Goal: Task Accomplishment & Management: Manage account settings

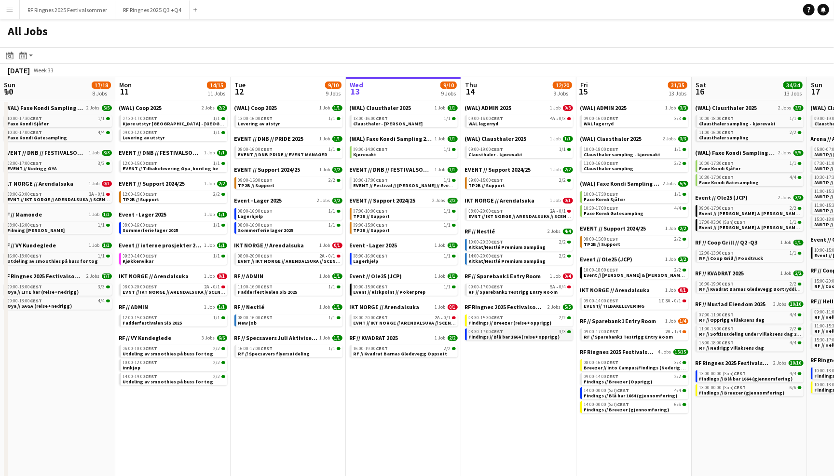
scroll to position [0, 230]
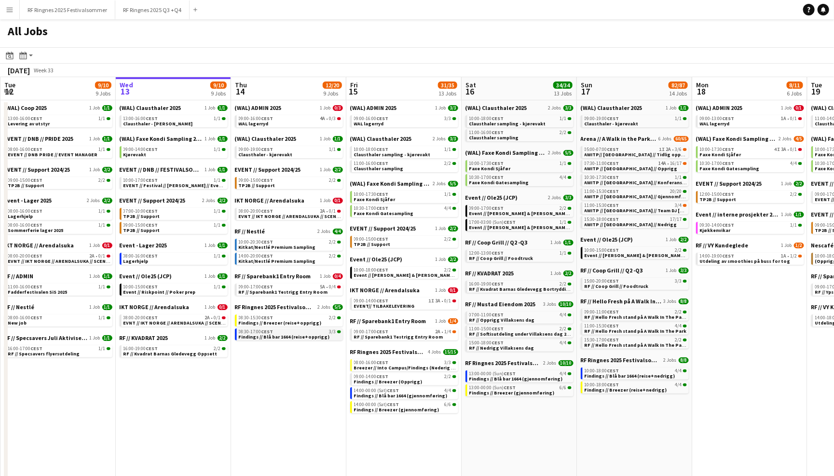
click at [293, 334] on span "Findings // Blå bar 1664 (reise+opprigg)" at bounding box center [284, 337] width 91 height 6
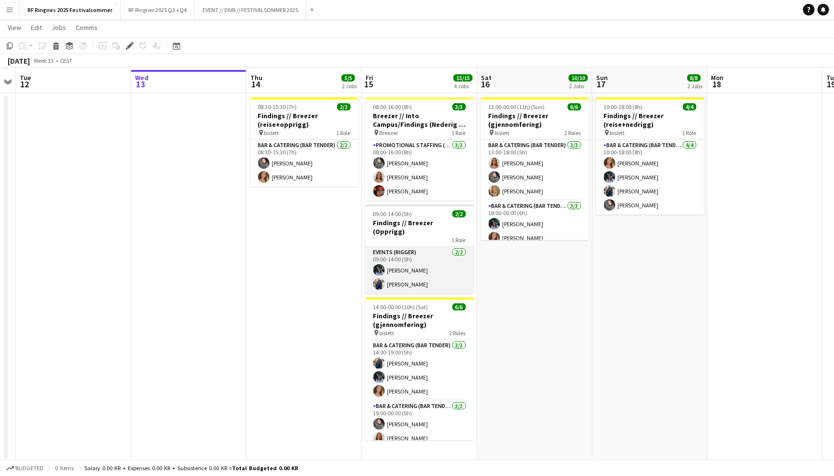
scroll to position [63, 0]
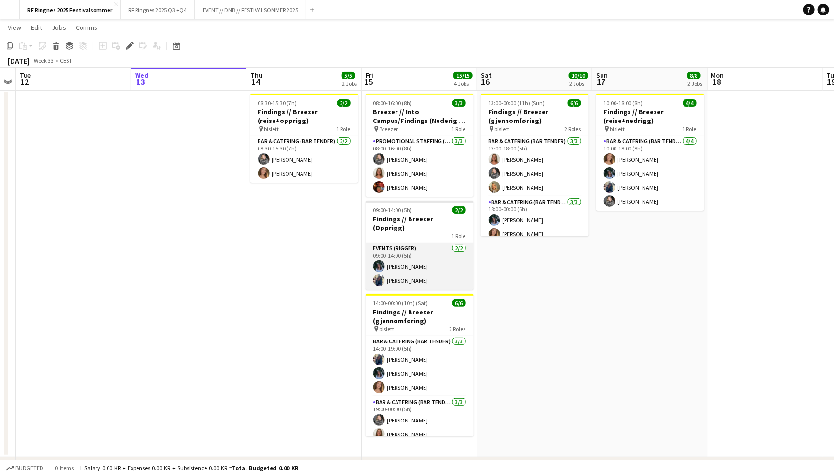
click at [441, 260] on app-card-role "Events (Rigger) [DATE] 09:00-14:00 (5h) [PERSON_NAME] [PERSON_NAME]" at bounding box center [420, 266] width 108 height 47
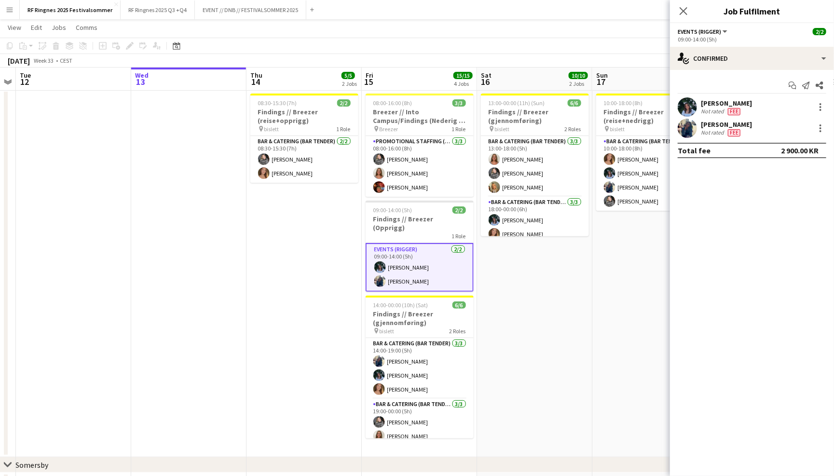
click at [683, 122] on app-user-avatar at bounding box center [687, 128] width 19 height 19
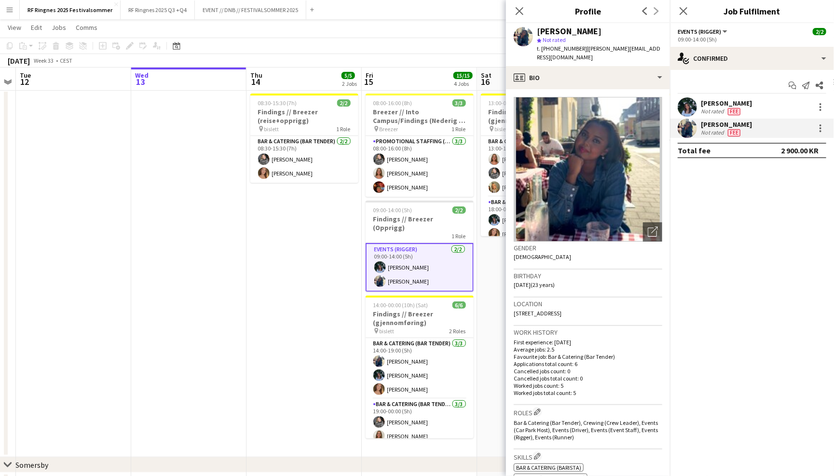
click at [689, 106] on app-user-avatar at bounding box center [687, 106] width 19 height 19
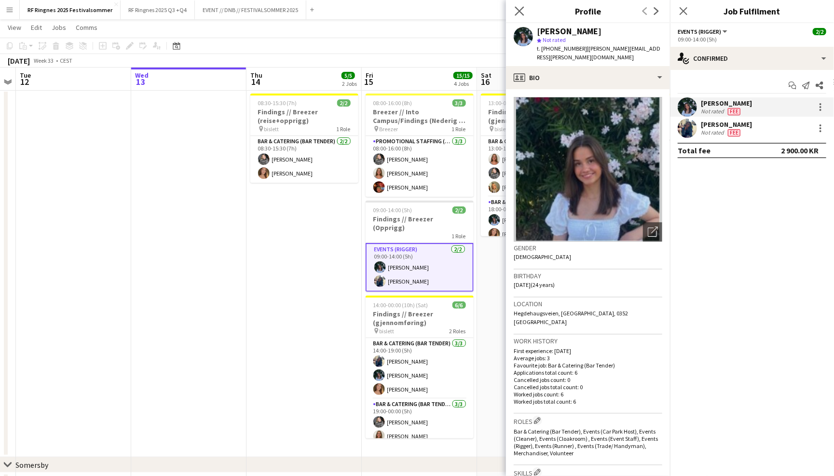
click at [524, 11] on app-icon "Close pop-in" at bounding box center [520, 11] width 14 height 14
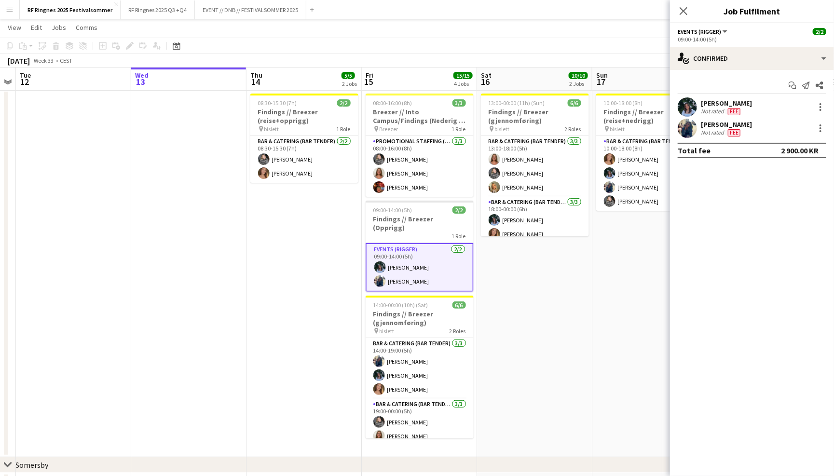
click at [524, 27] on app-page-menu "View Day view expanded Day view collapsed Month view Date picker Jump to [DATE]…" at bounding box center [417, 28] width 834 height 18
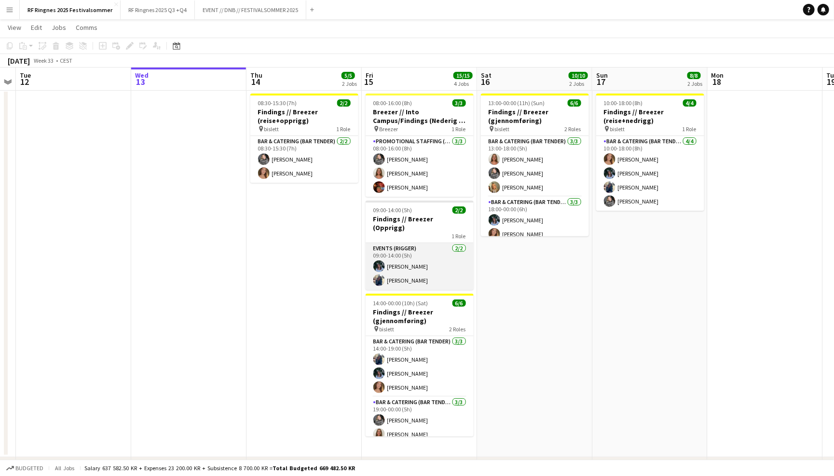
click at [449, 252] on app-card-role "Events (Rigger) [DATE] 09:00-14:00 (5h) [PERSON_NAME] [PERSON_NAME]" at bounding box center [420, 266] width 108 height 47
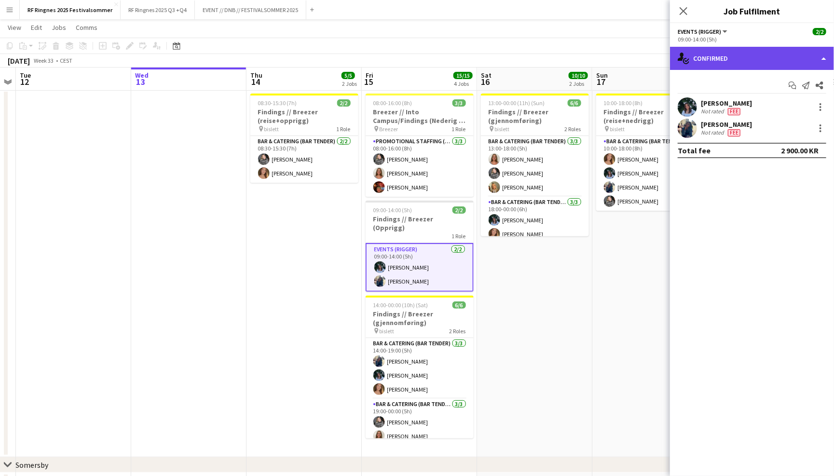
click at [713, 62] on div "single-neutral-actions-check-2 Confirmed" at bounding box center [752, 58] width 164 height 23
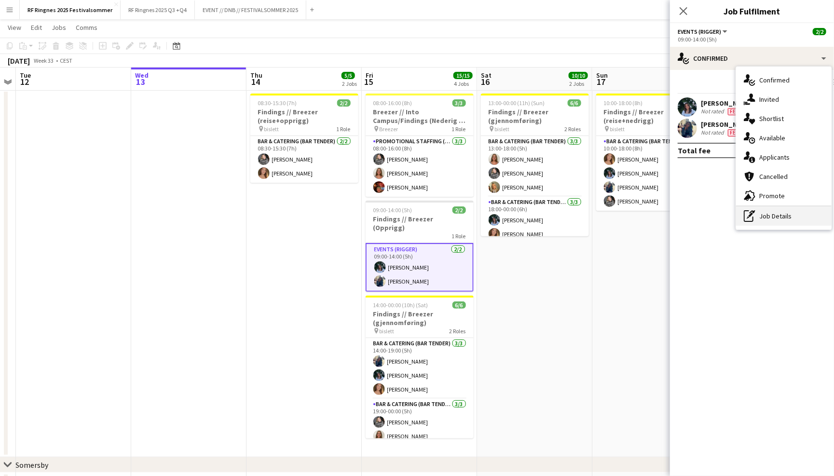
click at [762, 221] on div "pen-write Job Details" at bounding box center [783, 215] width 95 height 19
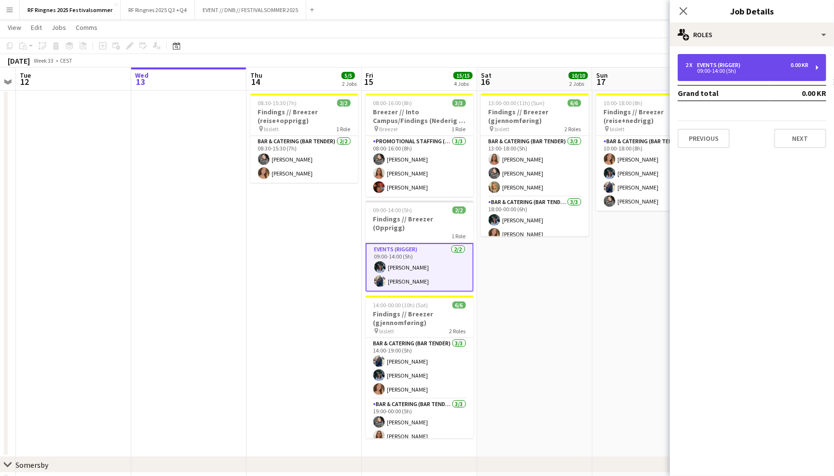
click at [773, 71] on div "09:00-14:00 (5h)" at bounding box center [746, 70] width 123 height 5
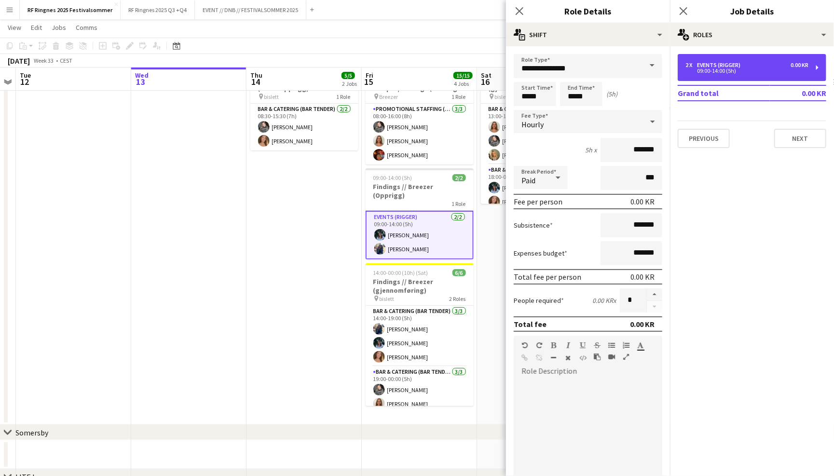
scroll to position [0, 0]
click at [521, 7] on icon "Close pop-in" at bounding box center [519, 10] width 9 height 9
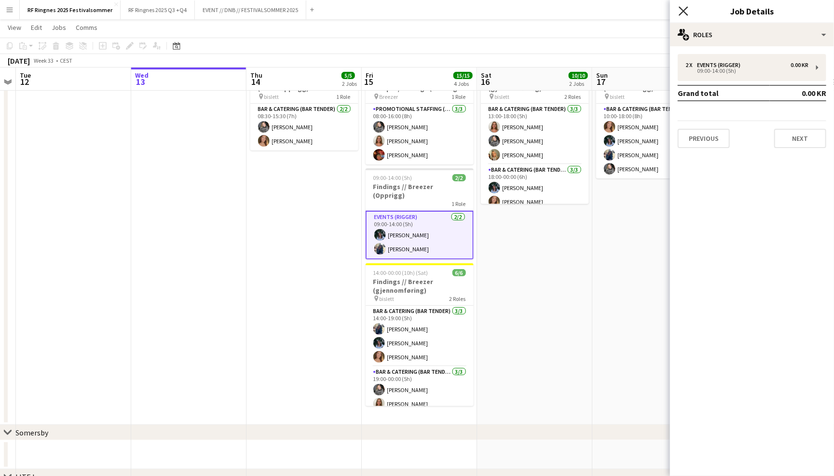
click at [686, 13] on icon "Close pop-in" at bounding box center [683, 10] width 9 height 9
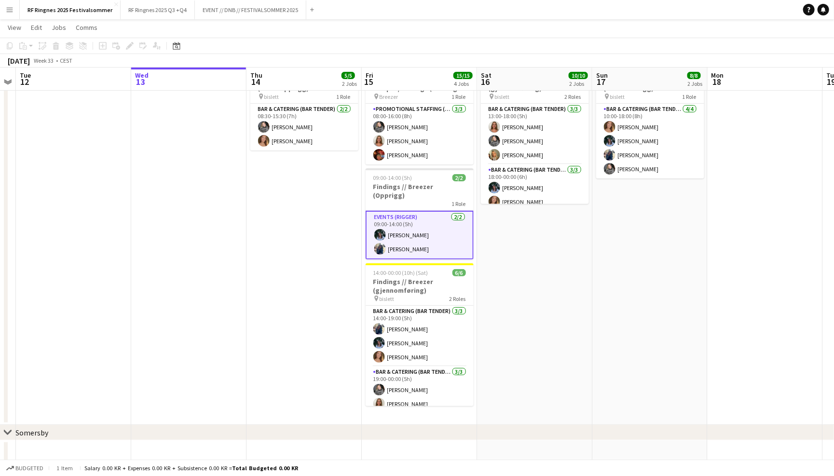
click at [412, 245] on app-card-role "Events (Rigger) [DATE] 09:00-14:00 (5h) [PERSON_NAME] [PERSON_NAME]" at bounding box center [420, 235] width 108 height 49
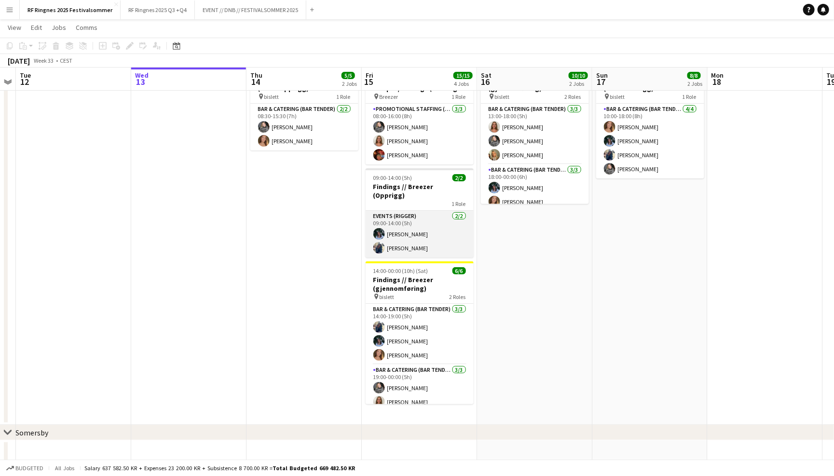
click at [413, 233] on app-card-role "Events (Rigger) [DATE] 09:00-14:00 (5h) [PERSON_NAME] [PERSON_NAME]" at bounding box center [420, 234] width 108 height 47
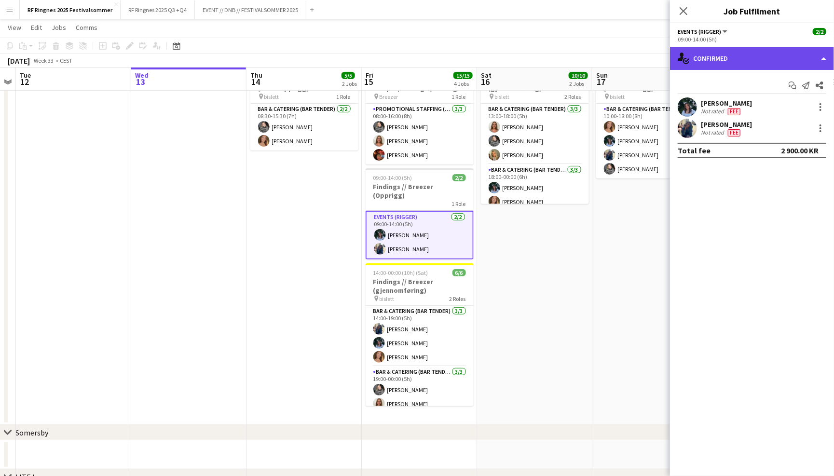
click at [779, 63] on div "single-neutral-actions-check-2 Confirmed" at bounding box center [752, 58] width 164 height 23
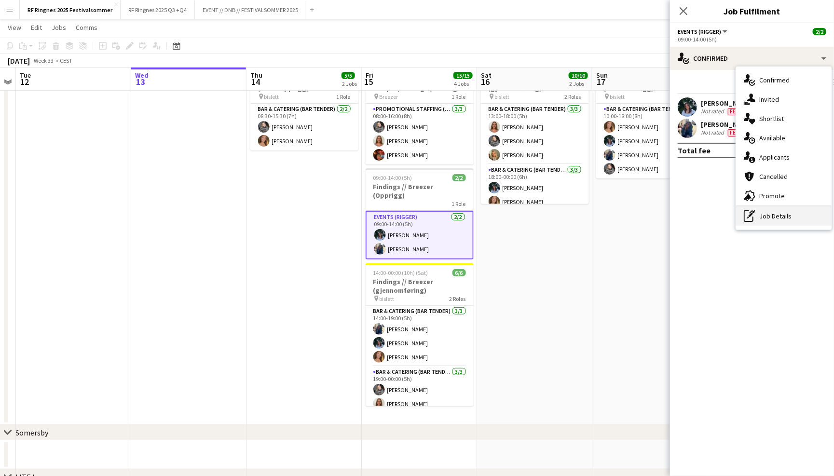
click at [782, 219] on div "pen-write Job Details" at bounding box center [783, 215] width 95 height 19
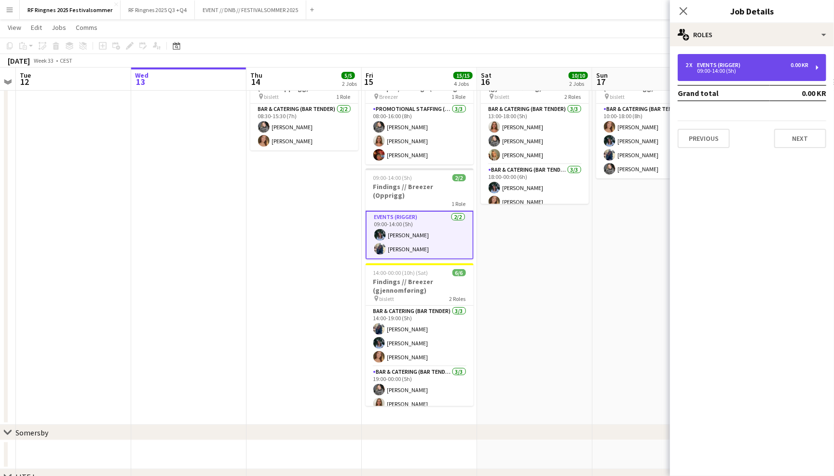
click at [787, 55] on div "2 x Events (Rigger) 0.00 KR 09:00-14:00 (5h)" at bounding box center [752, 67] width 149 height 27
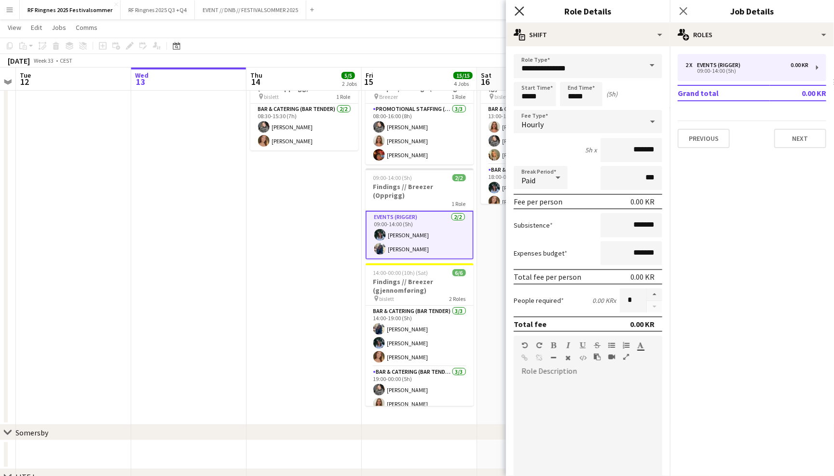
click at [520, 14] on icon "Close pop-in" at bounding box center [519, 10] width 9 height 9
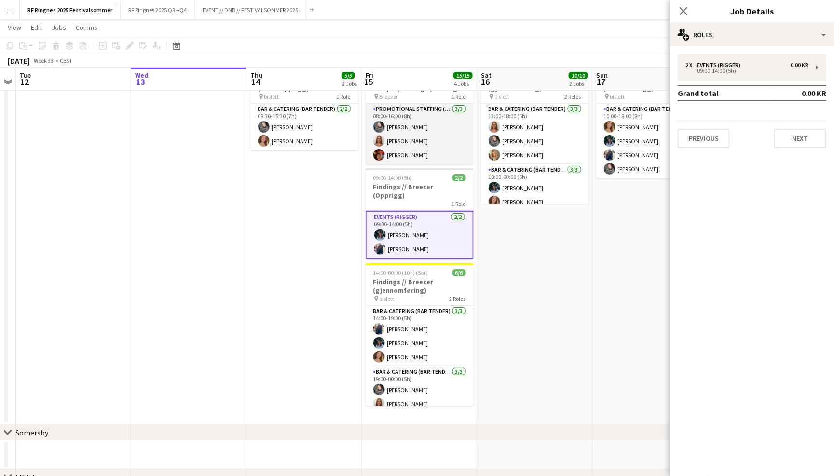
click at [419, 147] on app-card-role "Promotional Staffing (Brand Ambassadors) [DATE] 08:00-16:00 (8h) [PERSON_NAME] …" at bounding box center [420, 134] width 108 height 61
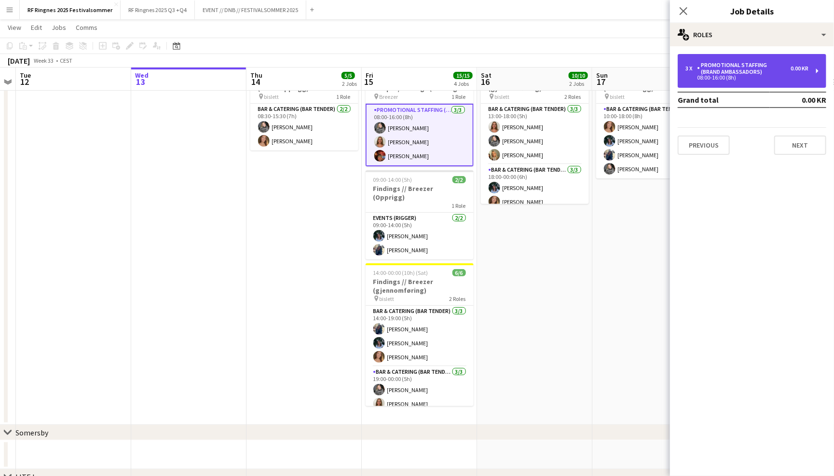
click at [715, 75] on div "08:00-16:00 (8h)" at bounding box center [746, 77] width 123 height 5
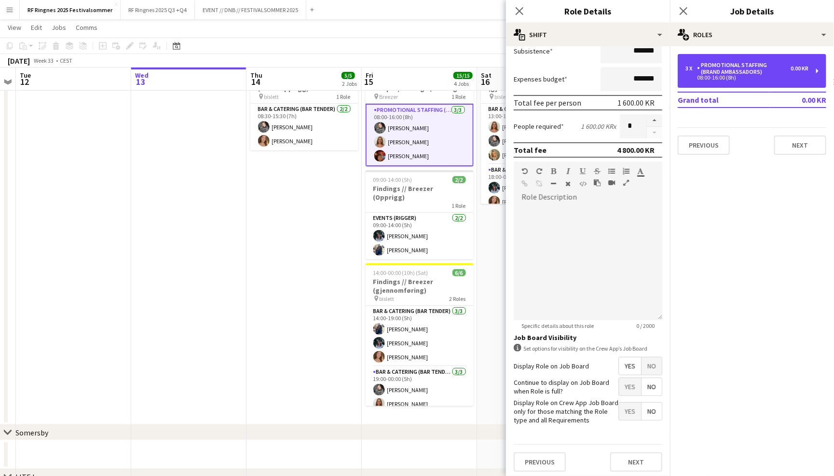
scroll to position [174, 0]
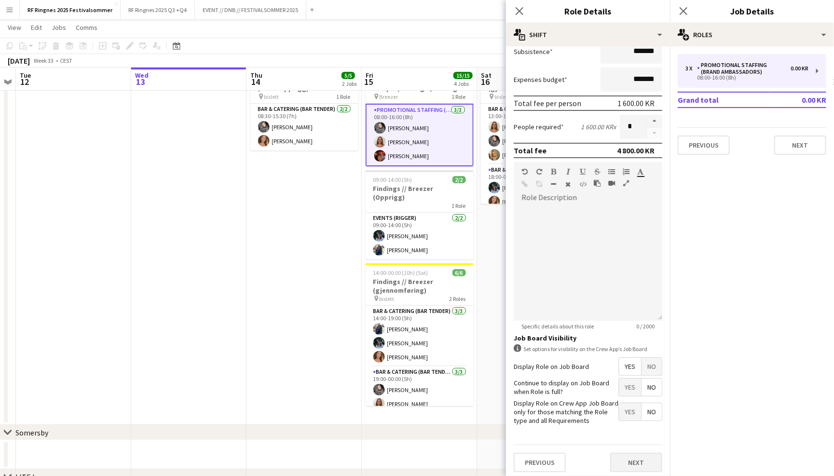
click at [635, 462] on button "Next" at bounding box center [636, 462] width 52 height 19
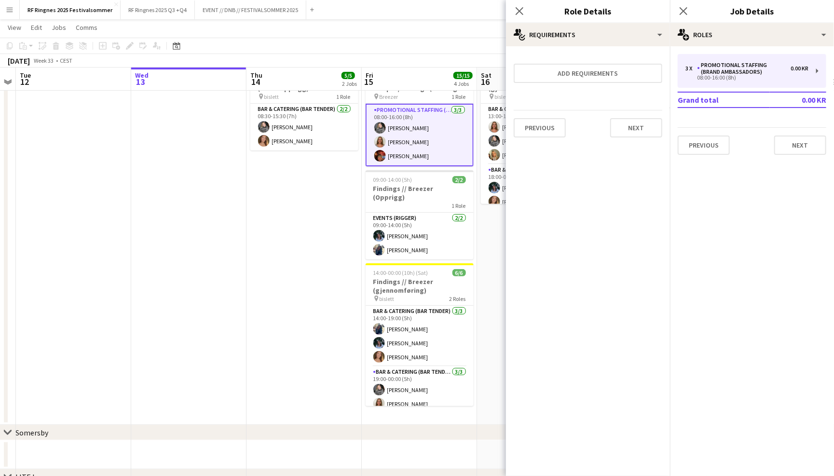
scroll to position [0, 0]
click at [650, 121] on button "Next" at bounding box center [636, 127] width 52 height 19
click at [648, 123] on button "Finish" at bounding box center [644, 129] width 36 height 19
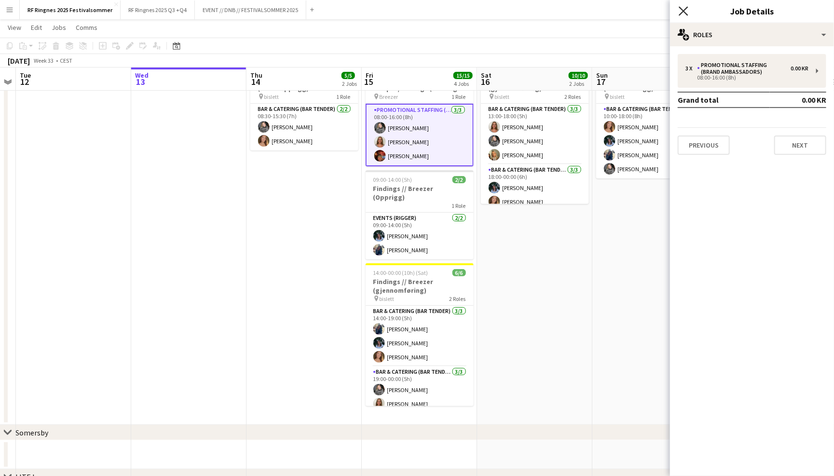
click at [686, 13] on icon at bounding box center [683, 10] width 9 height 9
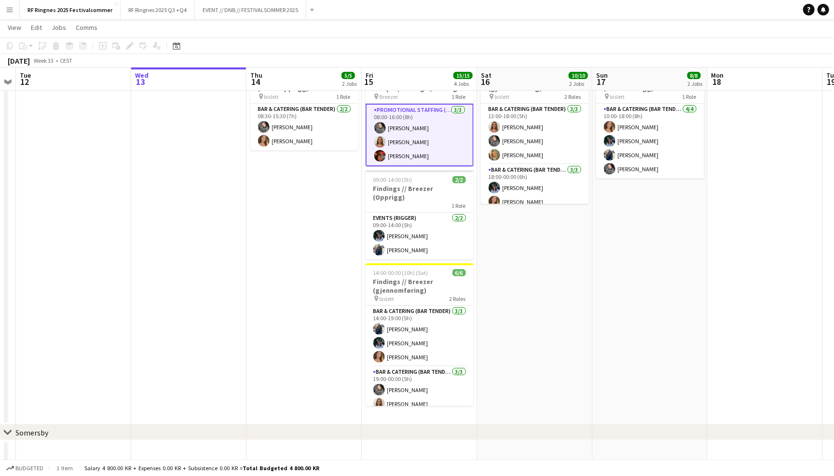
click at [682, 14] on app-navbar "Menu Boards Boards Boards All jobs Status Workforce Workforce My Workforce Recr…" at bounding box center [417, 9] width 834 height 19
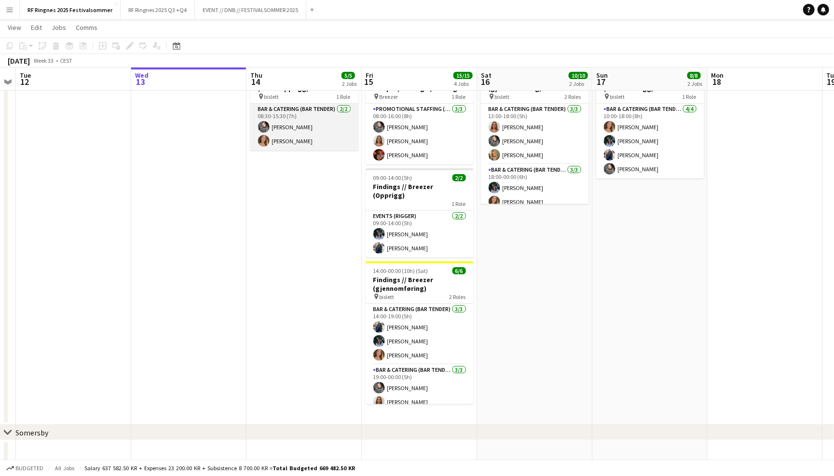
click at [340, 137] on app-card-role "Bar & Catering (Bar Tender) [DATE] 08:30-15:30 (7h) [PERSON_NAME] [PERSON_NAME]" at bounding box center [304, 127] width 108 height 47
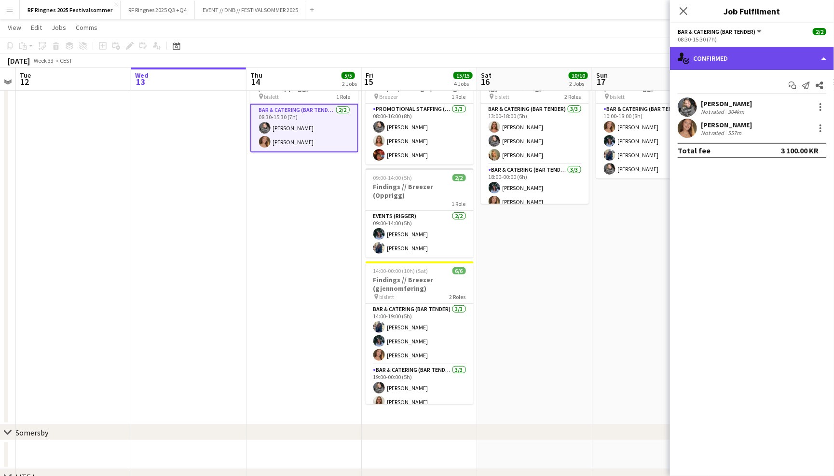
click at [713, 56] on div "single-neutral-actions-check-2 Confirmed" at bounding box center [752, 58] width 164 height 23
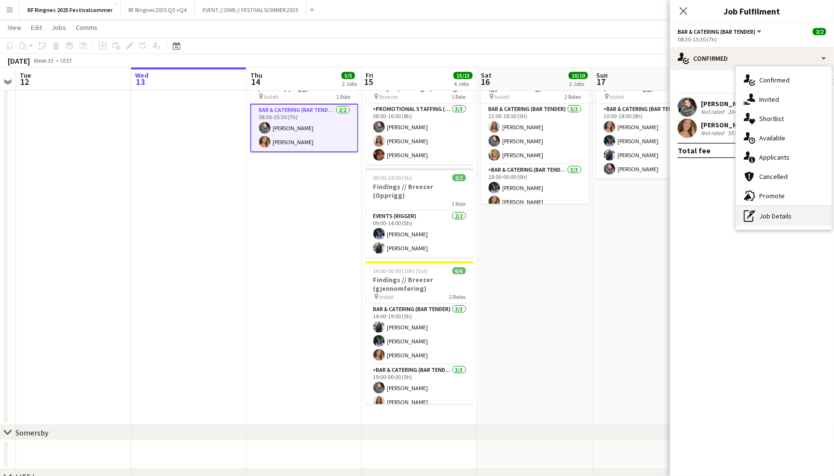
click at [774, 221] on div "pen-write Job Details" at bounding box center [783, 215] width 95 height 19
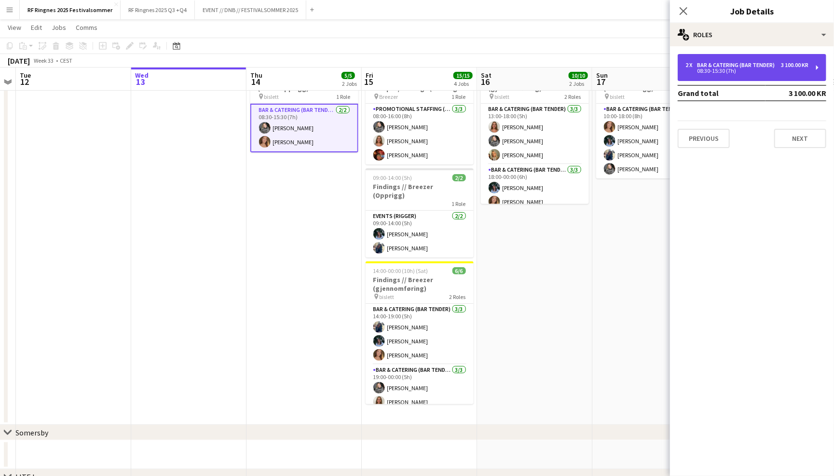
click at [745, 75] on div "2 x Bar & Catering (Bar Tender) 3 100.00 KR 08:30-15:30 (7h)" at bounding box center [752, 67] width 149 height 27
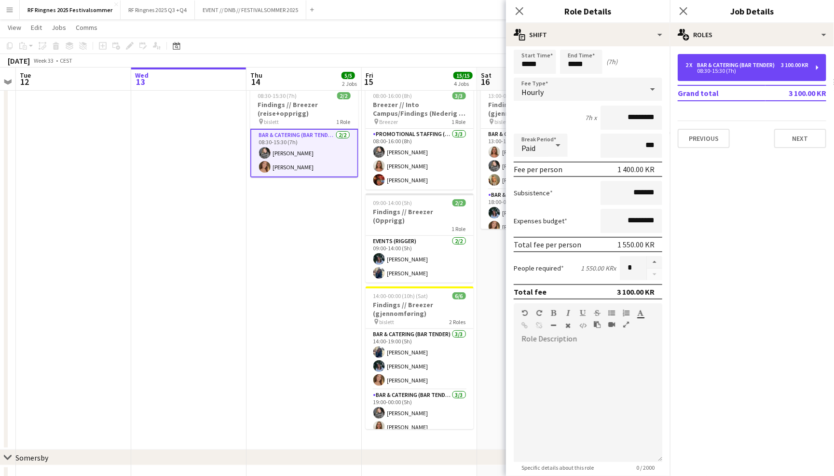
scroll to position [69, 0]
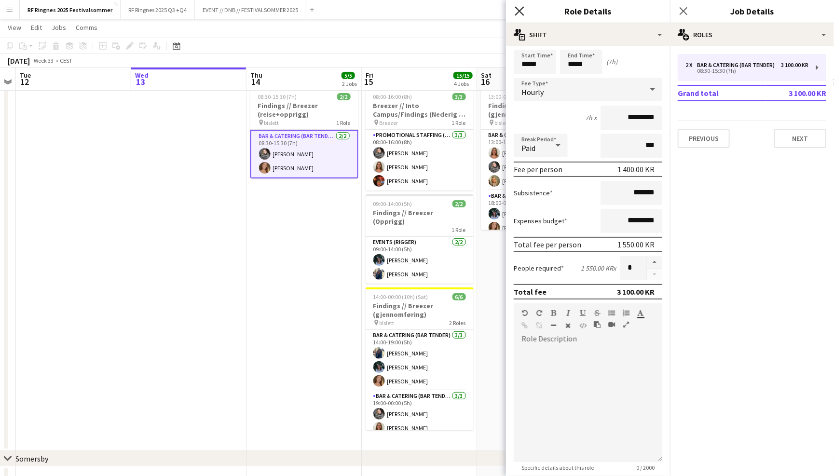
click at [521, 11] on icon "Close pop-in" at bounding box center [519, 10] width 9 height 9
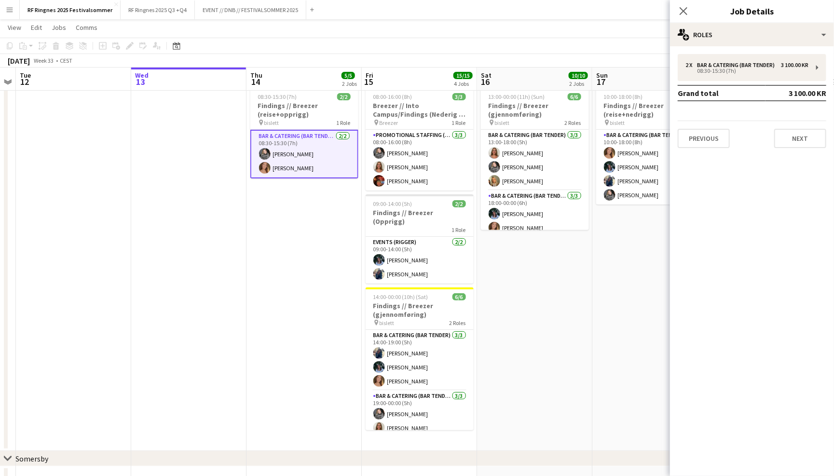
click at [520, 12] on app-navbar "Menu Boards Boards Boards All jobs Status Workforce Workforce My Workforce Recr…" at bounding box center [417, 9] width 834 height 19
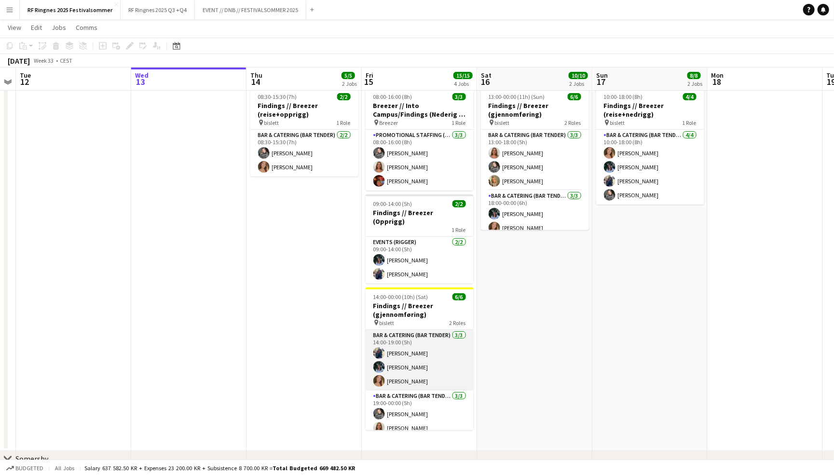
click at [426, 341] on app-card-role "Bar & Catering (Bar Tender) [DATE] 14:00-19:00 (5h) [PERSON_NAME] [PERSON_NAME]…" at bounding box center [420, 360] width 108 height 61
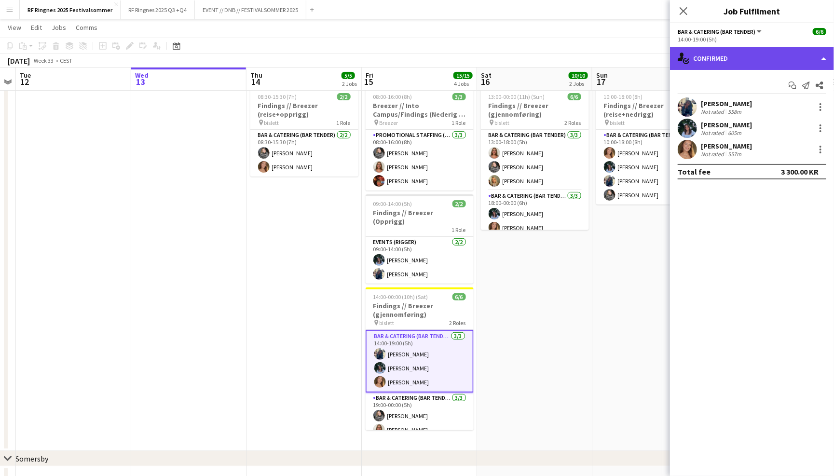
click at [713, 63] on div "single-neutral-actions-check-2 Confirmed" at bounding box center [752, 58] width 164 height 23
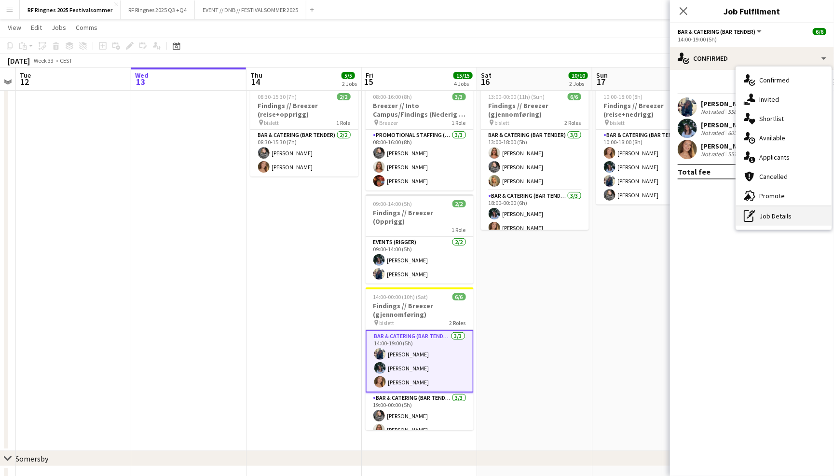
click at [773, 221] on div "pen-write Job Details" at bounding box center [783, 215] width 95 height 19
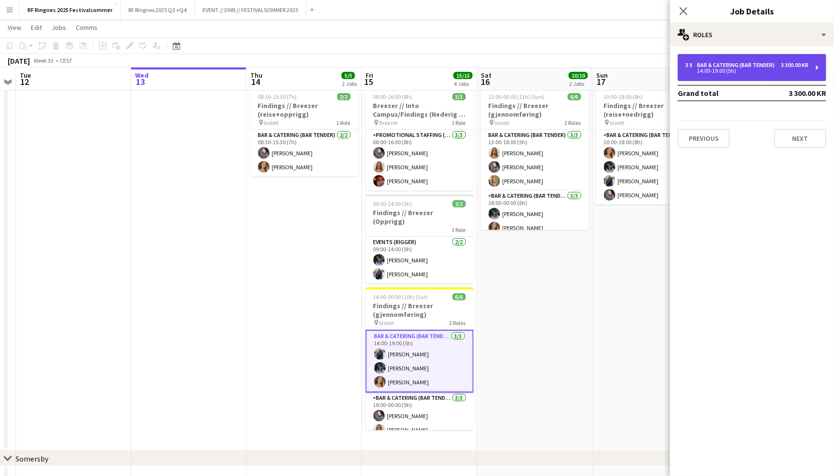
click at [746, 56] on div "3 x Bar & Catering (Bar Tender) 3 300.00 KR 14:00-19:00 (5h)" at bounding box center [752, 67] width 149 height 27
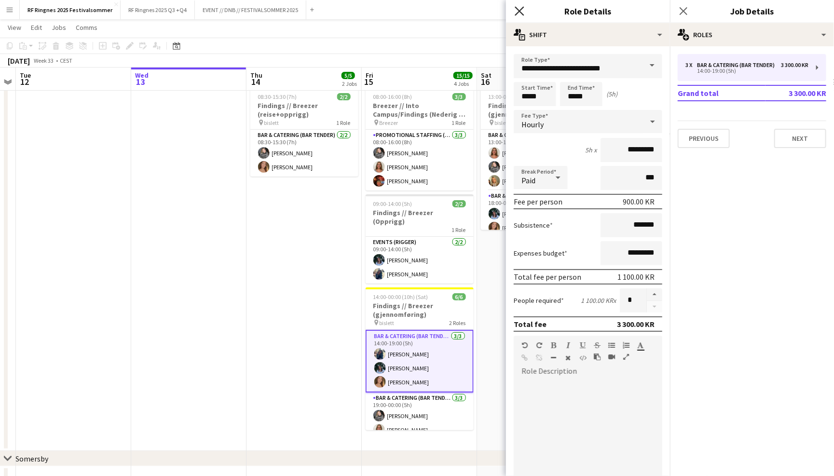
click at [521, 14] on icon "Close pop-in" at bounding box center [519, 10] width 9 height 9
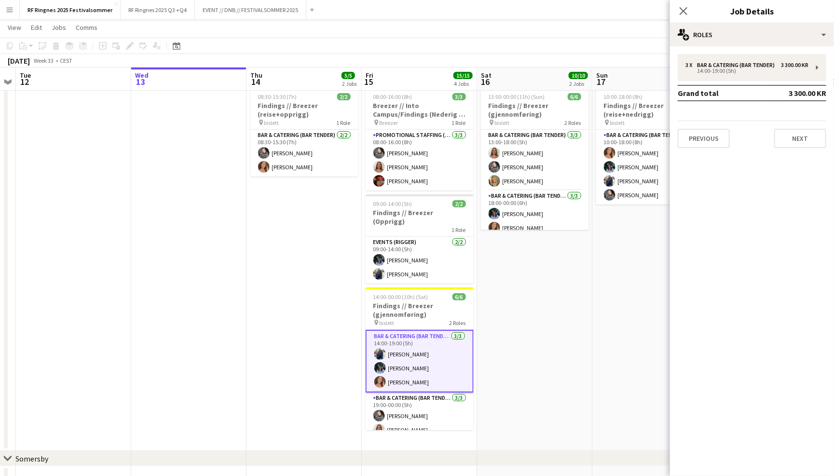
click at [535, 23] on app-page-menu "View Day view expanded Day view collapsed Month view Date picker Jump to [DATE]…" at bounding box center [417, 28] width 834 height 18
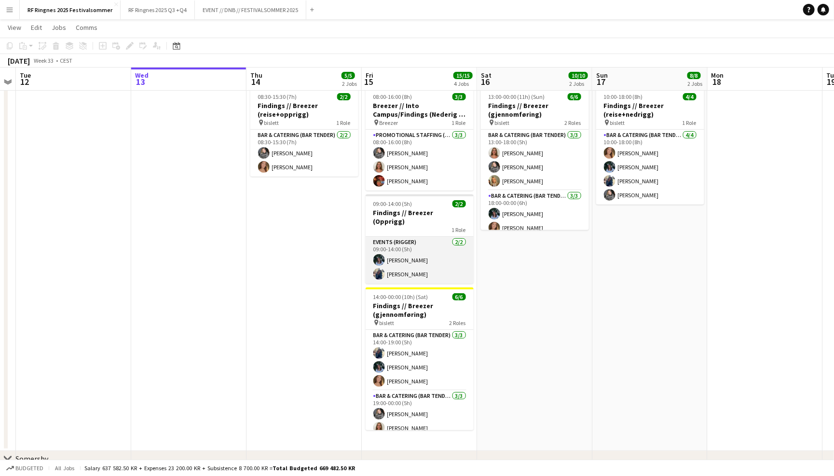
click at [435, 245] on app-card-role "Events (Rigger) [DATE] 09:00-14:00 (5h) [PERSON_NAME] [PERSON_NAME]" at bounding box center [420, 260] width 108 height 47
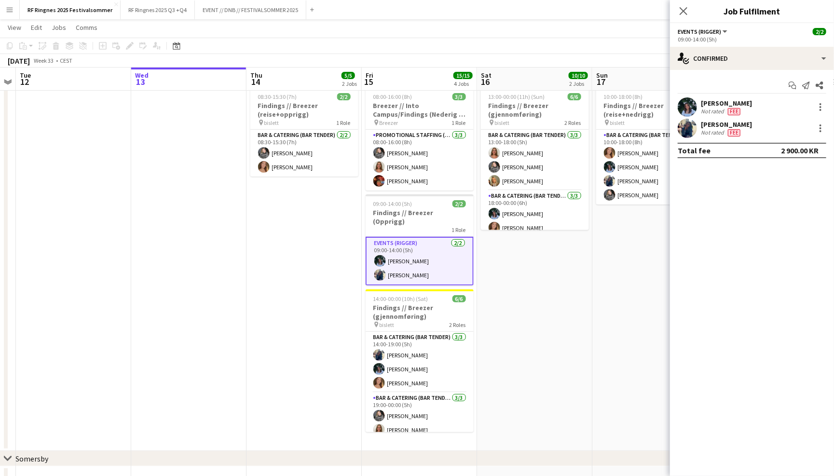
click at [686, 108] on app-user-avatar at bounding box center [687, 106] width 19 height 19
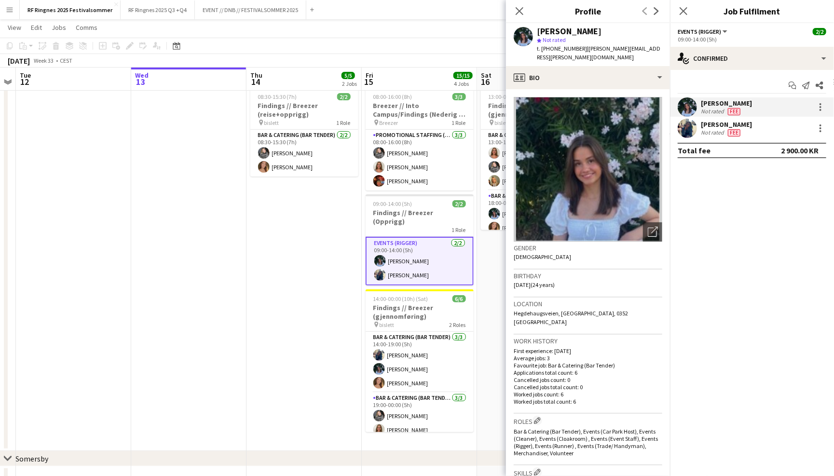
click at [687, 134] on app-user-avatar at bounding box center [687, 128] width 19 height 19
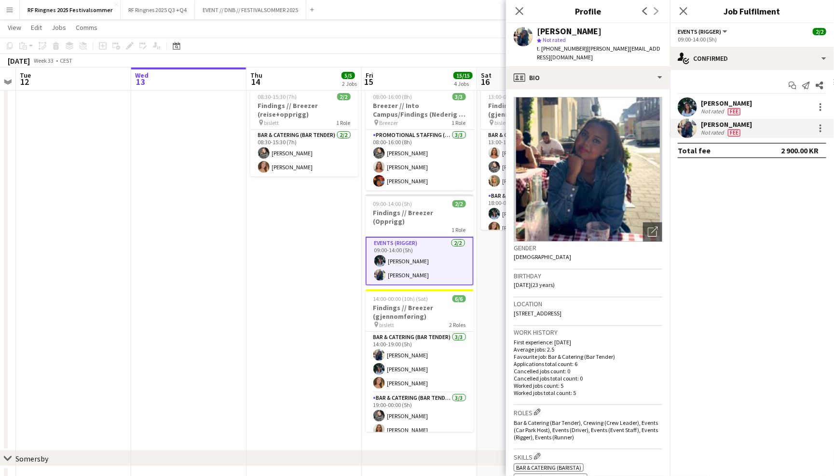
click at [798, 147] on div "2 900.00 KR" at bounding box center [800, 151] width 38 height 10
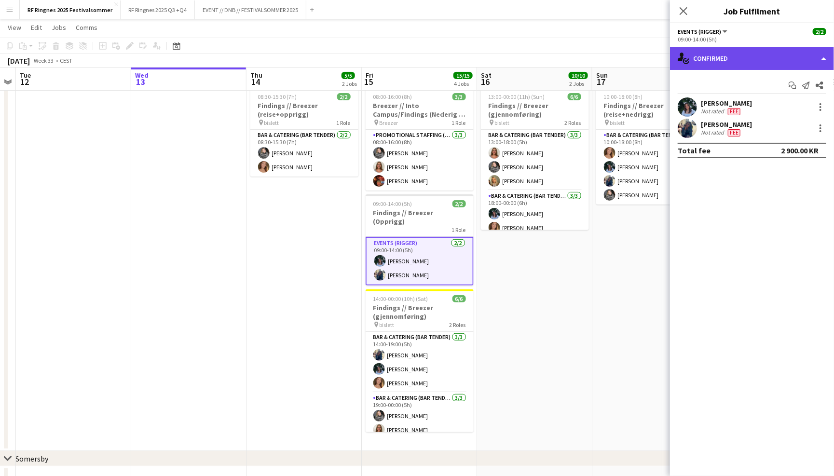
click at [808, 61] on div "single-neutral-actions-check-2 Confirmed" at bounding box center [752, 58] width 164 height 23
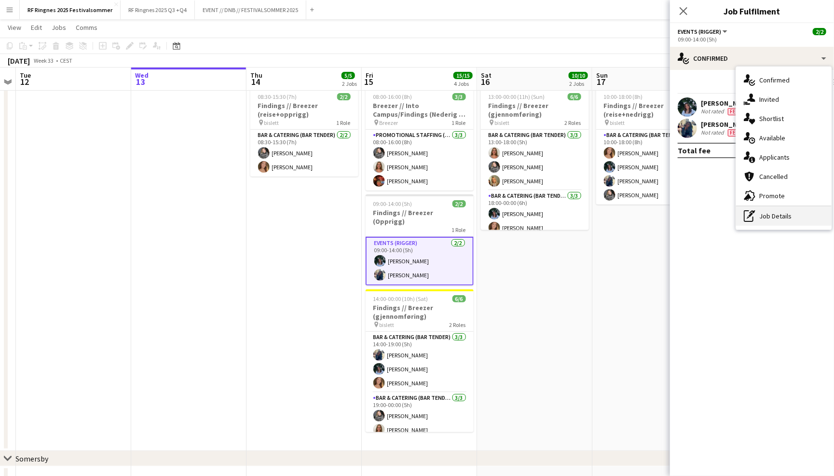
click at [780, 206] on div "pen-write Job Details" at bounding box center [783, 215] width 95 height 19
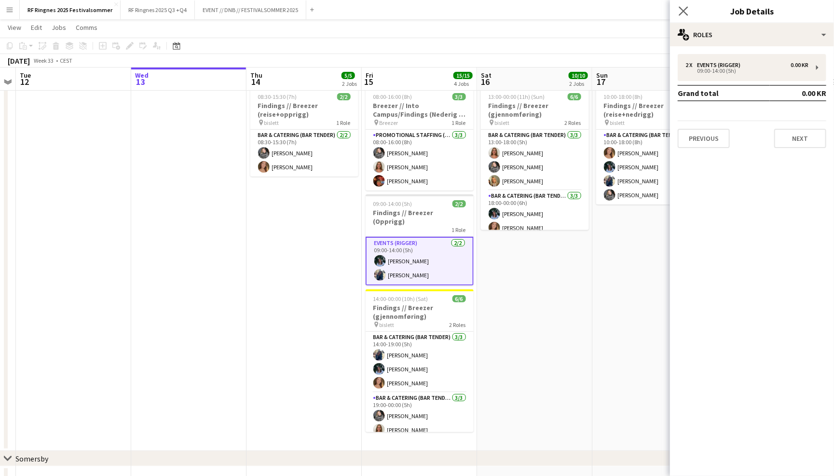
click at [689, 12] on app-icon "Close pop-in" at bounding box center [684, 11] width 14 height 14
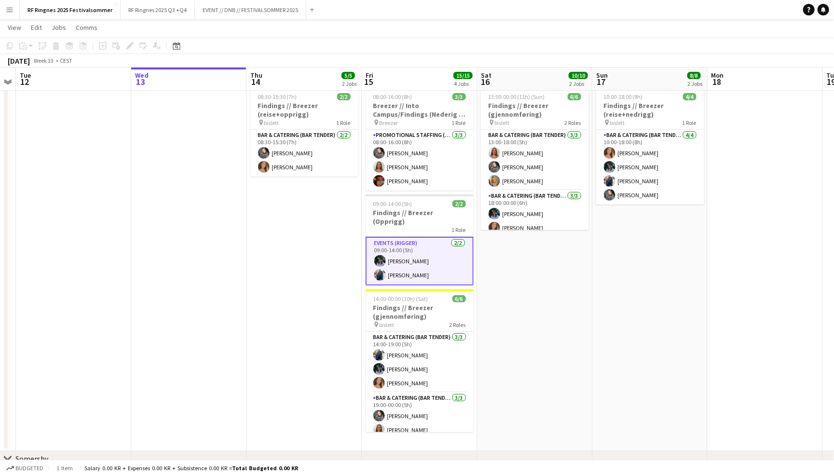
click at [666, 15] on app-navbar "Menu Boards Boards Boards All jobs Status Workforce Workforce My Workforce Recr…" at bounding box center [417, 9] width 834 height 19
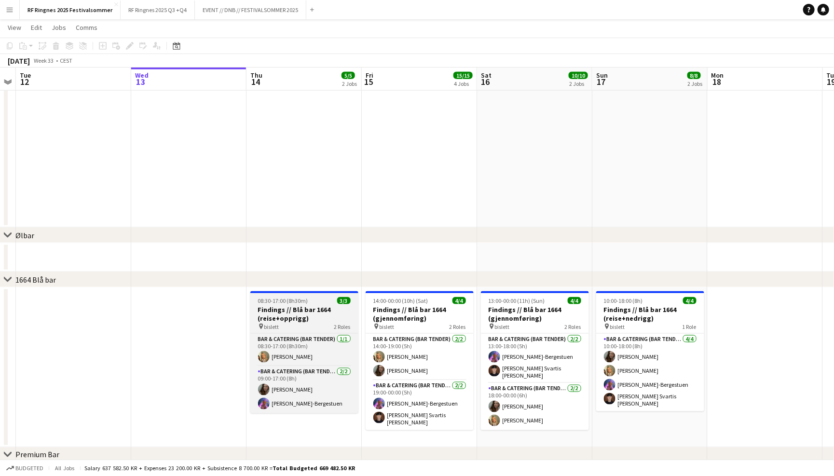
scroll to position [699, 0]
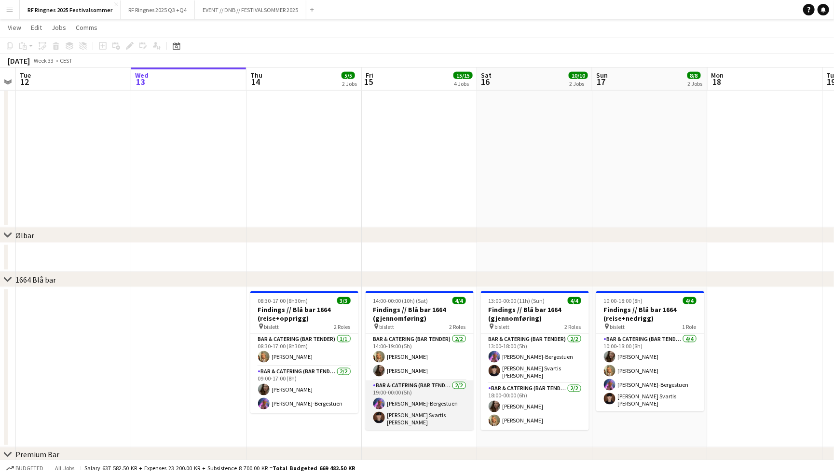
click at [397, 411] on app-card-role "Bar & Catering (Bar Tender) [DATE] 19:00-00:00 (5h) [PERSON_NAME] [PERSON_NAME]…" at bounding box center [420, 405] width 108 height 50
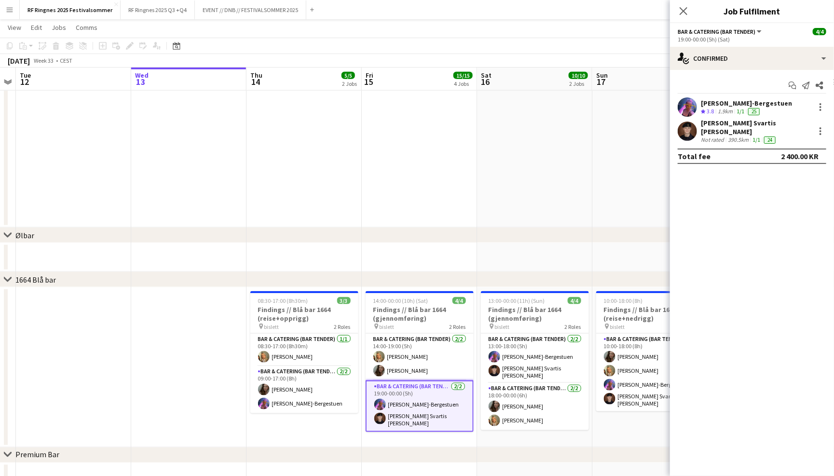
click at [689, 130] on app-user-avatar at bounding box center [687, 131] width 19 height 19
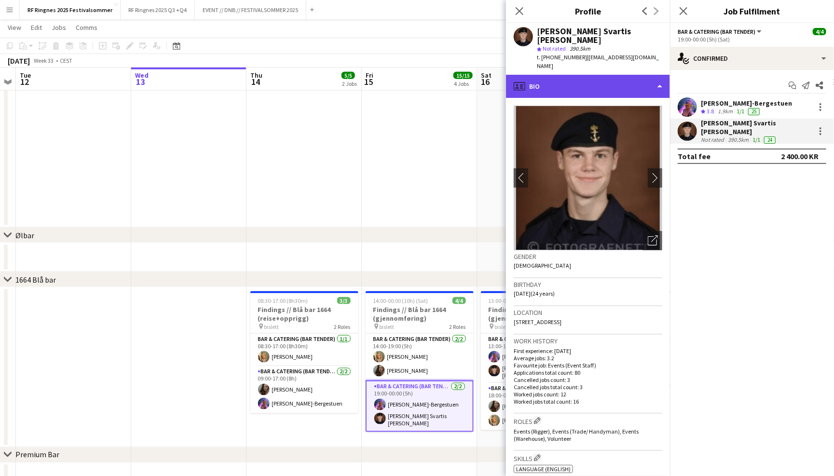
click at [664, 75] on div "profile Bio" at bounding box center [588, 86] width 164 height 23
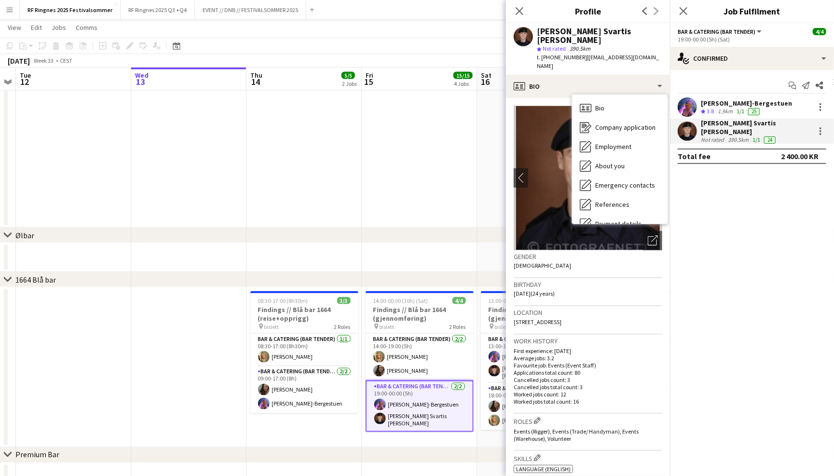
click at [671, 86] on div "Start chat Send notification Share [PERSON_NAME]-Bergestuen Crew rating 3.8 1.9…" at bounding box center [752, 121] width 164 height 102
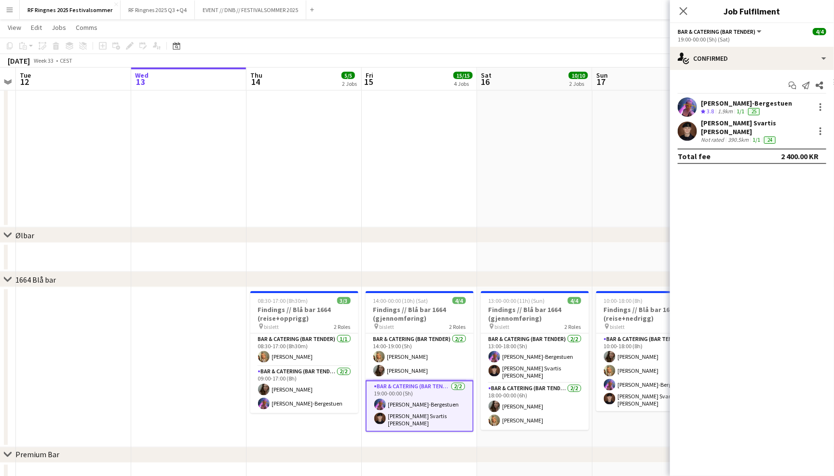
click at [692, 127] on app-user-avatar at bounding box center [687, 131] width 19 height 19
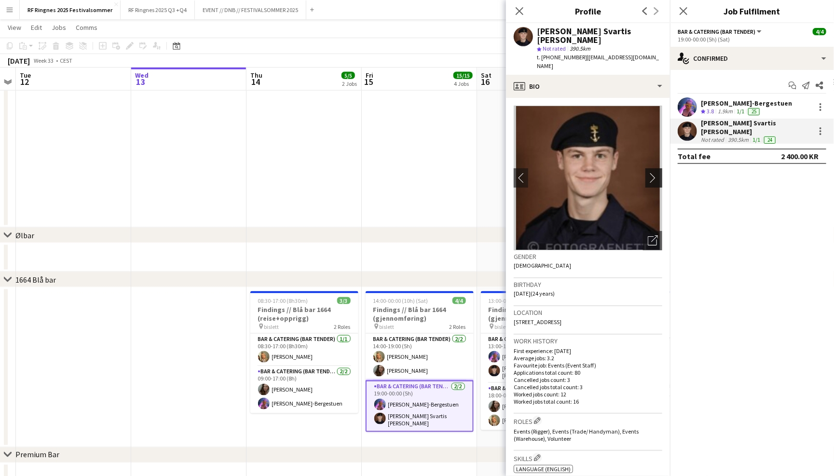
click at [657, 173] on app-icon "chevron-right" at bounding box center [655, 178] width 15 height 10
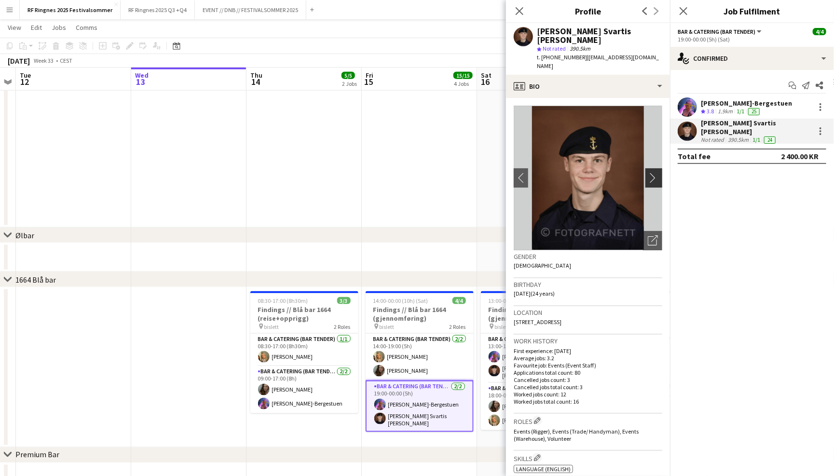
click at [656, 173] on app-icon "chevron-right" at bounding box center [655, 178] width 15 height 10
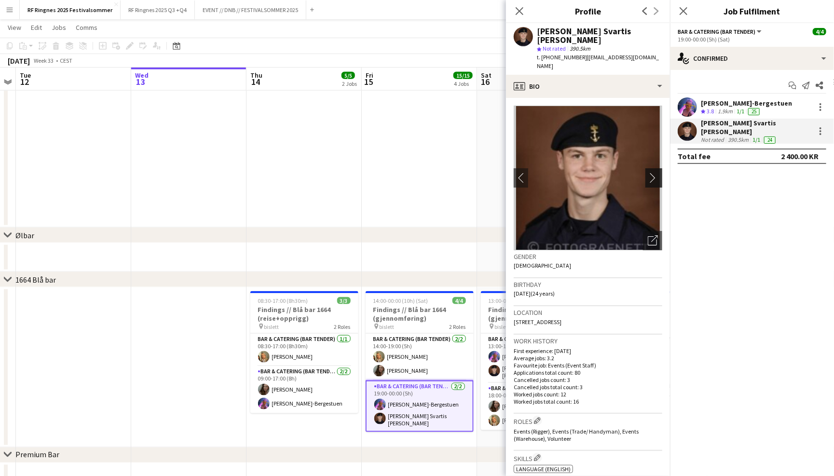
click at [656, 173] on app-icon "chevron-right" at bounding box center [655, 178] width 15 height 10
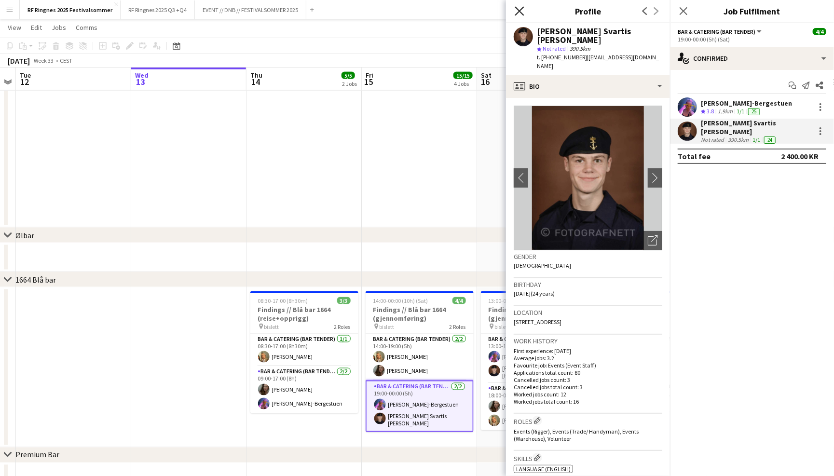
click at [516, 14] on icon "Close pop-in" at bounding box center [519, 10] width 9 height 9
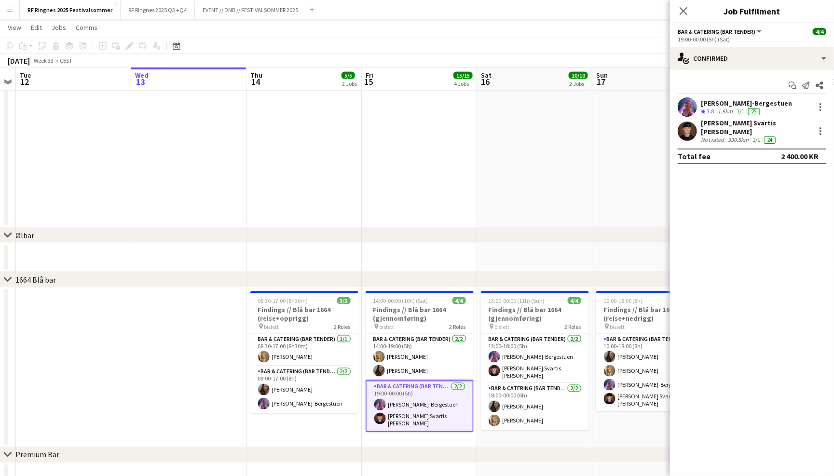
click at [521, 26] on app-page-menu "View Day view expanded Day view collapsed Month view Date picker Jump to [DATE]…" at bounding box center [417, 28] width 834 height 18
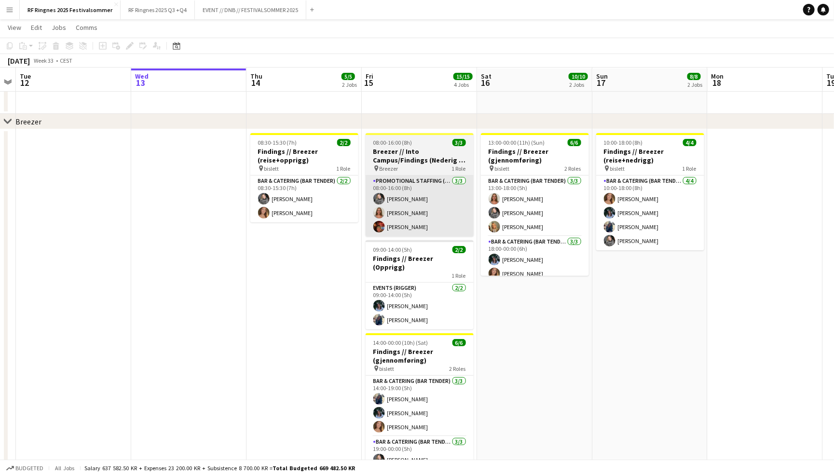
scroll to position [23, 0]
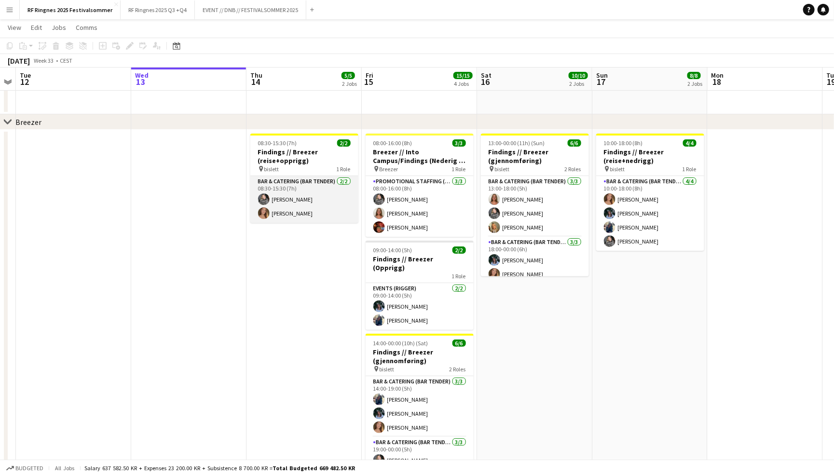
click at [339, 207] on app-card-role "Bar & Catering (Bar Tender) [DATE] 08:30-15:30 (7h) [PERSON_NAME] [PERSON_NAME]" at bounding box center [304, 199] width 108 height 47
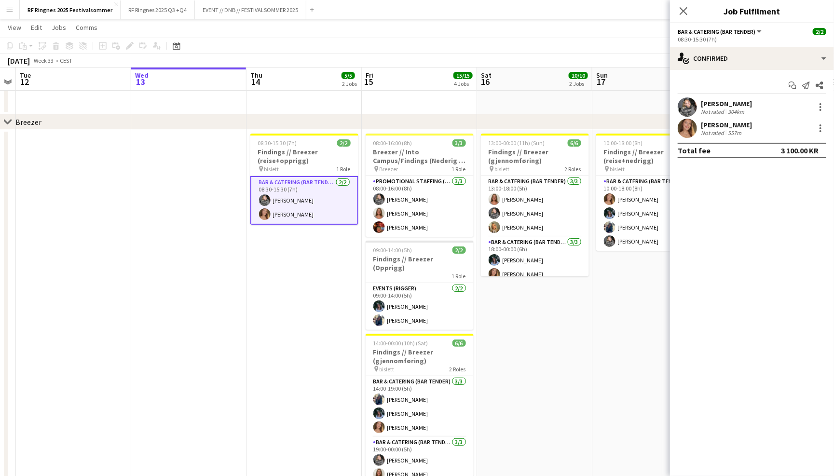
click at [689, 126] on app-user-avatar at bounding box center [687, 128] width 19 height 19
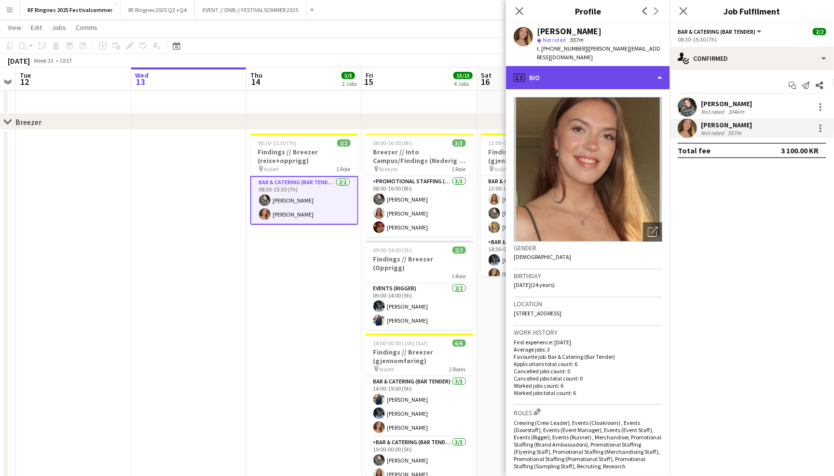
click at [646, 73] on div "profile Bio" at bounding box center [588, 77] width 164 height 23
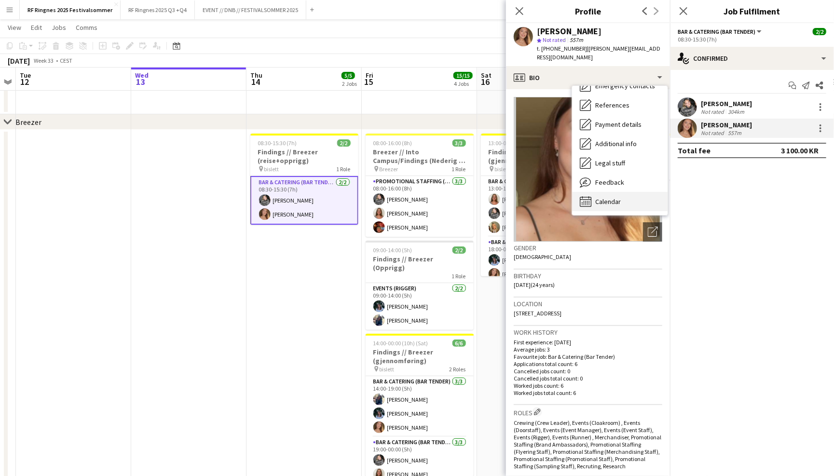
scroll to position [90, 0]
click at [625, 192] on div "Calendar Calendar" at bounding box center [619, 201] width 95 height 19
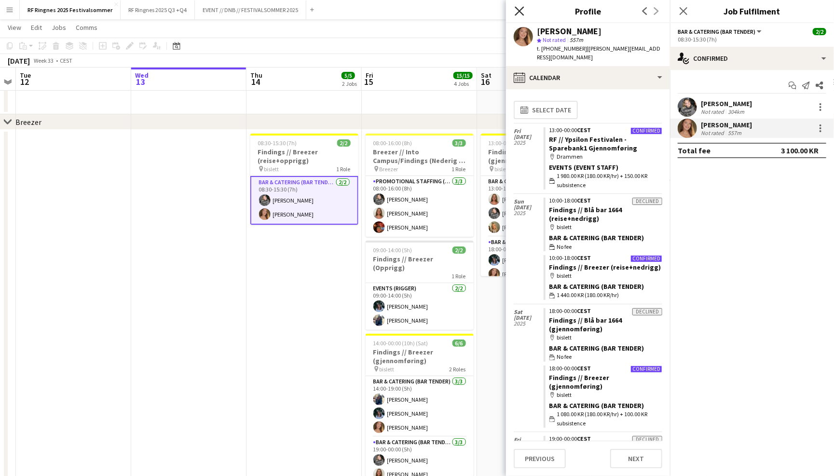
click at [521, 13] on icon at bounding box center [519, 10] width 9 height 9
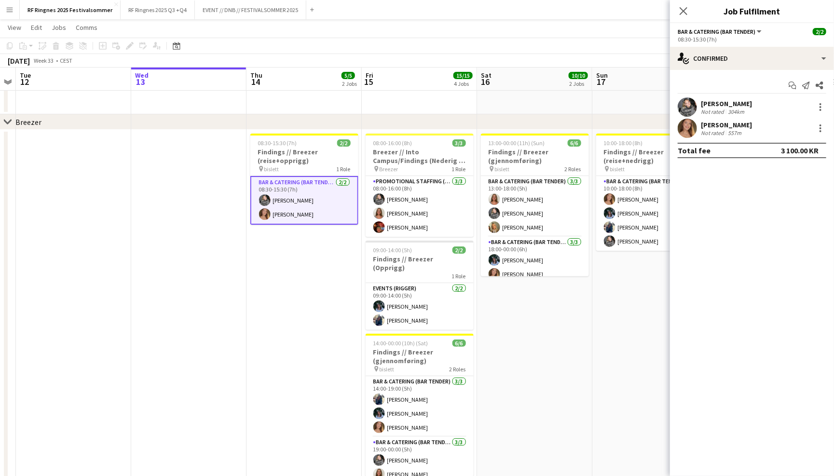
click at [523, 15] on app-navbar "Menu Boards Boards Boards All jobs Status Workforce Workforce My Workforce Recr…" at bounding box center [417, 9] width 834 height 19
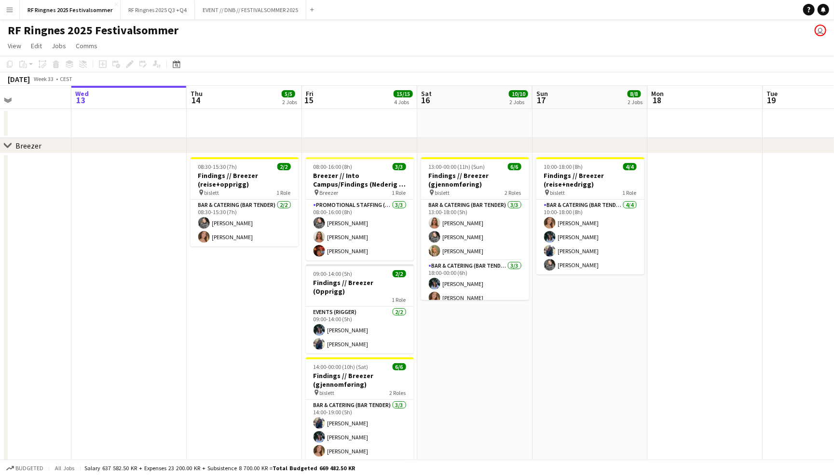
scroll to position [0, 0]
